Goal: Task Accomplishment & Management: Use online tool/utility

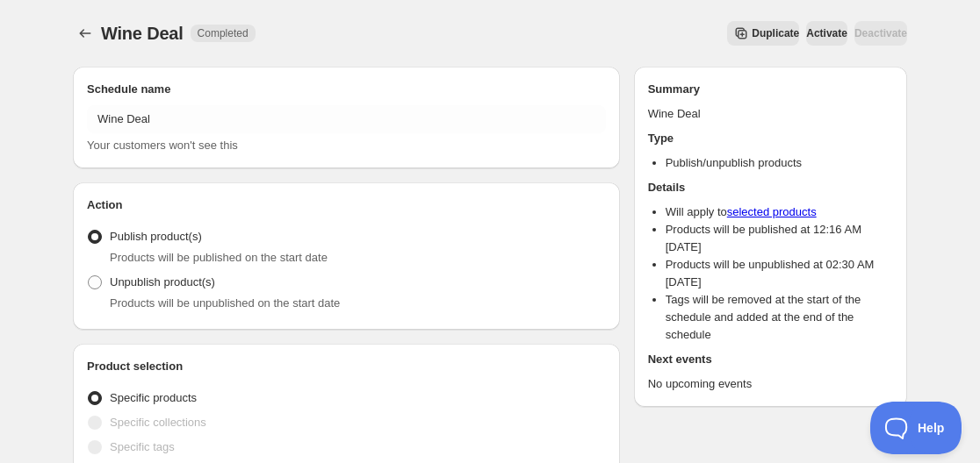
type input "03:00"
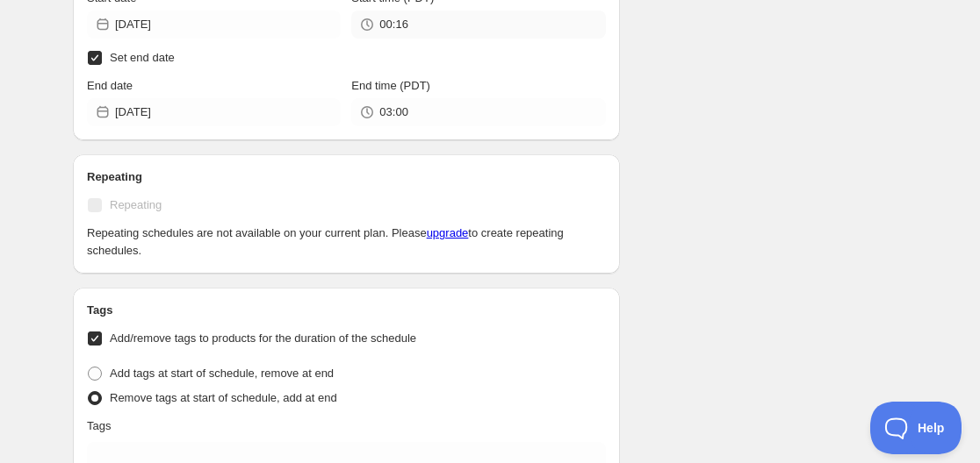
scroll to position [702, 0]
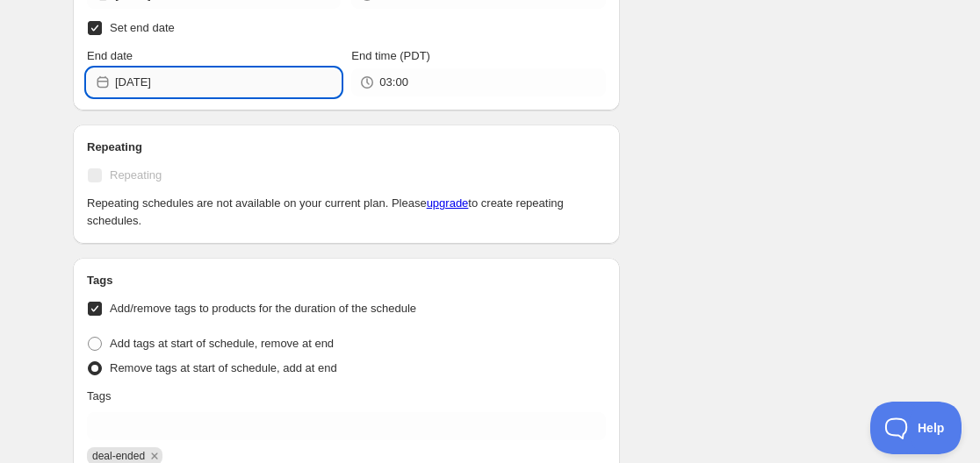
click at [266, 92] on input "[DATE]" at bounding box center [228, 82] width 226 height 28
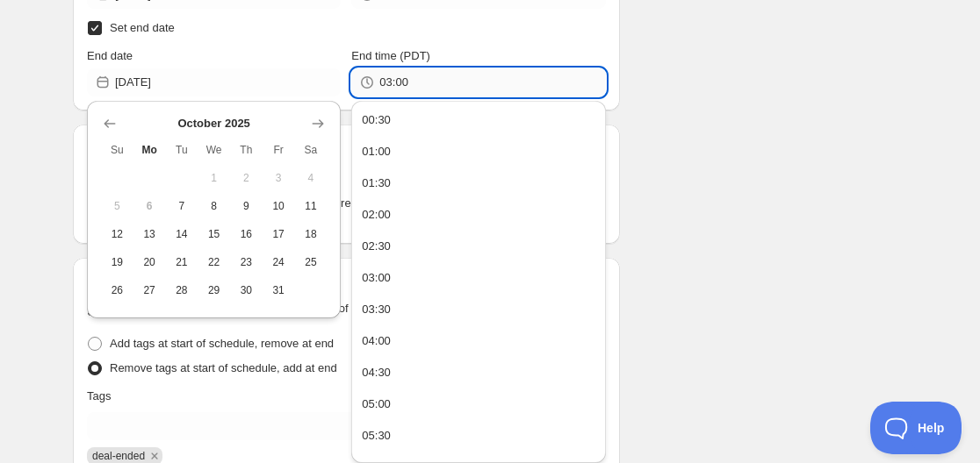
click at [391, 84] on input "03:00" at bounding box center [492, 82] width 226 height 28
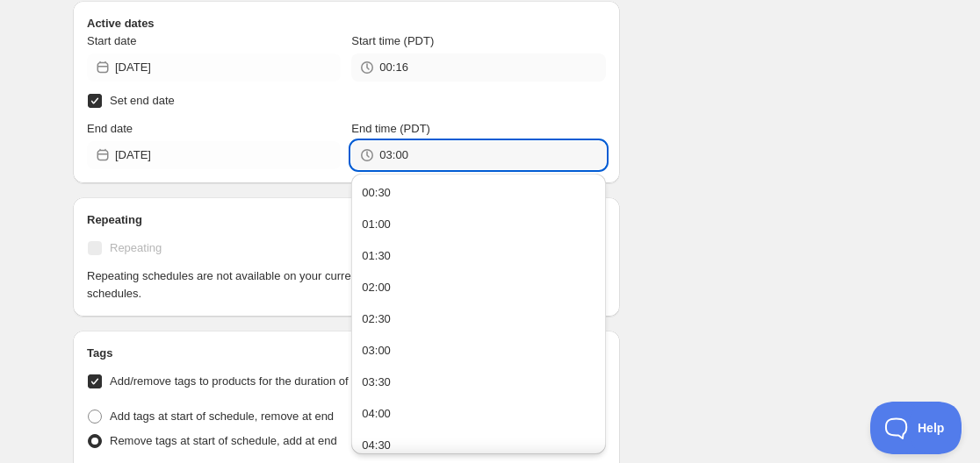
scroll to position [614, 0]
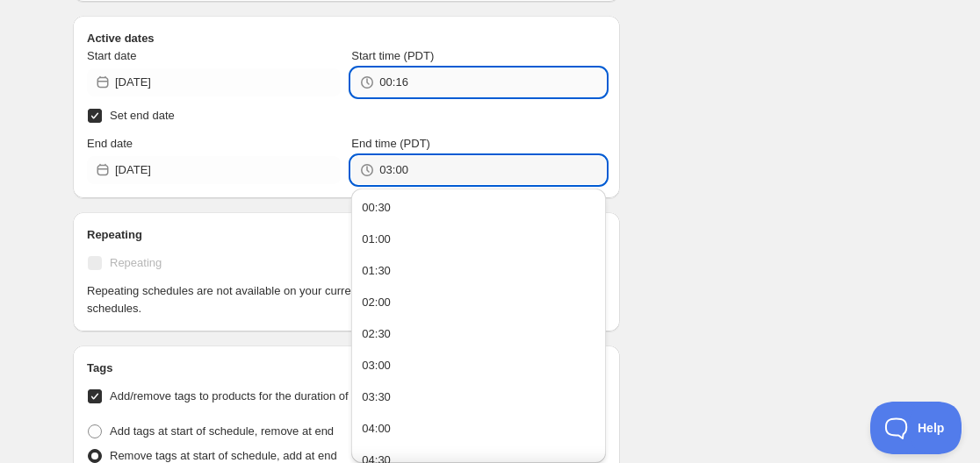
click at [393, 90] on input "00:16" at bounding box center [492, 82] width 226 height 28
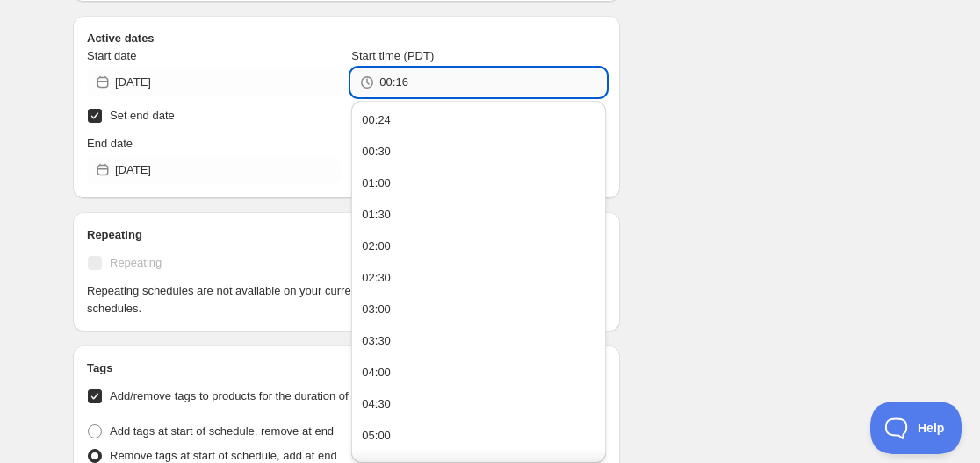
click at [385, 83] on input "00:16" at bounding box center [492, 82] width 226 height 28
click at [399, 84] on input "011:" at bounding box center [492, 82] width 226 height 28
click at [399, 84] on input "01:" at bounding box center [492, 82] width 226 height 28
type input "01:40"
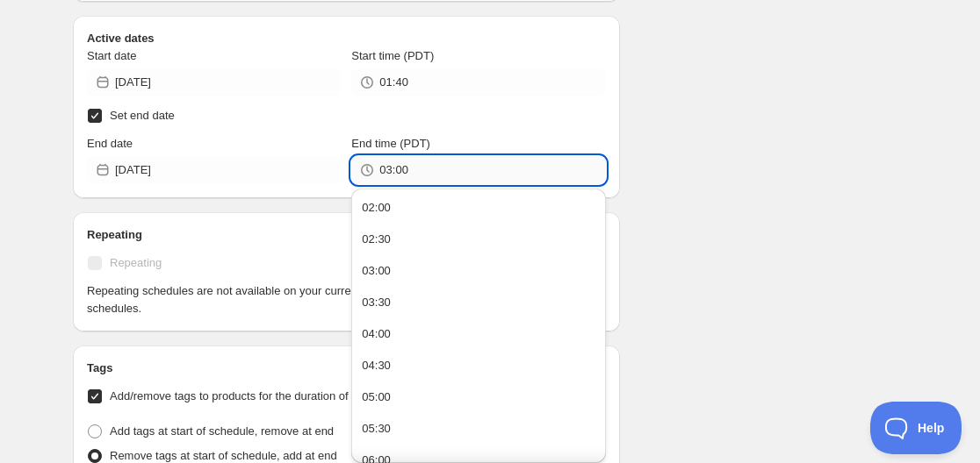
click at [391, 172] on input "03:00" at bounding box center [492, 170] width 226 height 28
drag, startPoint x: 397, startPoint y: 171, endPoint x: 420, endPoint y: 176, distance: 24.3
click at [420, 176] on input "01:00" at bounding box center [492, 170] width 226 height 28
type input "01:45"
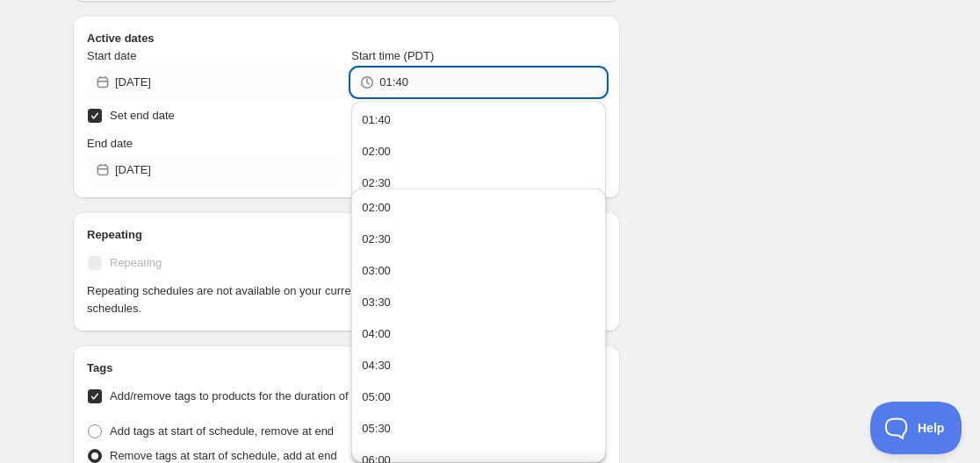
click at [410, 87] on input "01:40" at bounding box center [492, 82] width 226 height 28
type input "01:42"
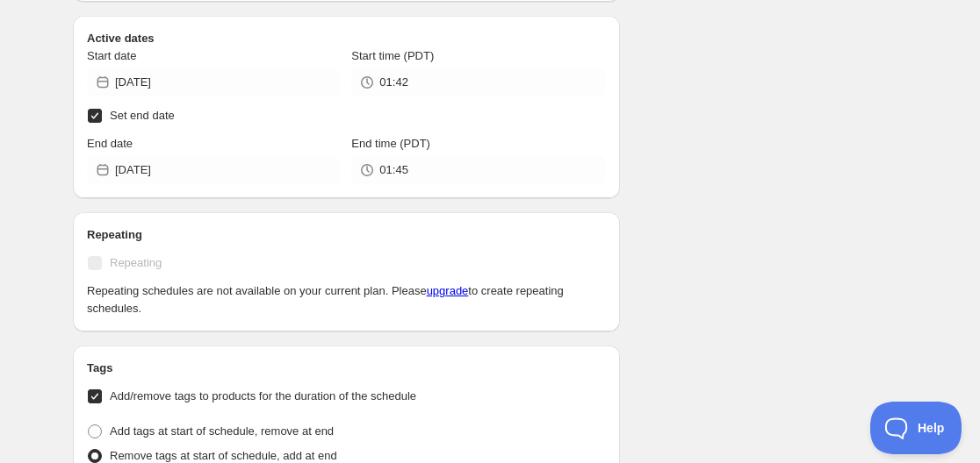
type input "03:30"
